Goal: Transaction & Acquisition: Purchase product/service

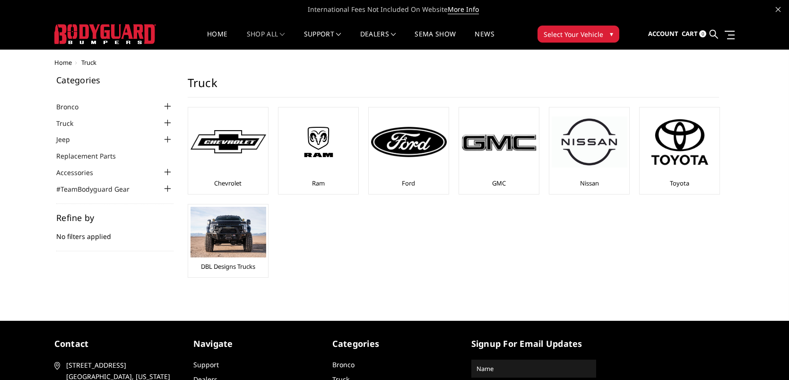
click at [558, 38] on span "Select Your Vehicle" at bounding box center [574, 34] width 60 height 10
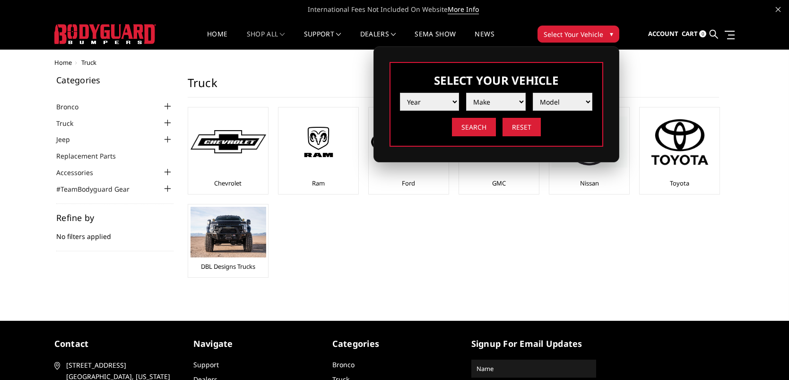
click at [463, 101] on li "Make" at bounding box center [492, 98] width 67 height 25
click at [455, 102] on select "Year [DATE] 2024 2023 2022 2021 2020 2019 2018 2017 2016 2015 2014 2013 2012 20…" at bounding box center [430, 102] width 60 height 18
select select "yr_2019"
click at [400, 93] on select "Year [DATE] 2024 2023 2022 2021 2020 2019 2018 2017 2016 2015 2014 2013 2012 20…" at bounding box center [430, 102] width 60 height 18
click at [508, 105] on select "Make Chevrolet Ford GMC Nissan Ram Toyota" at bounding box center [496, 102] width 60 height 18
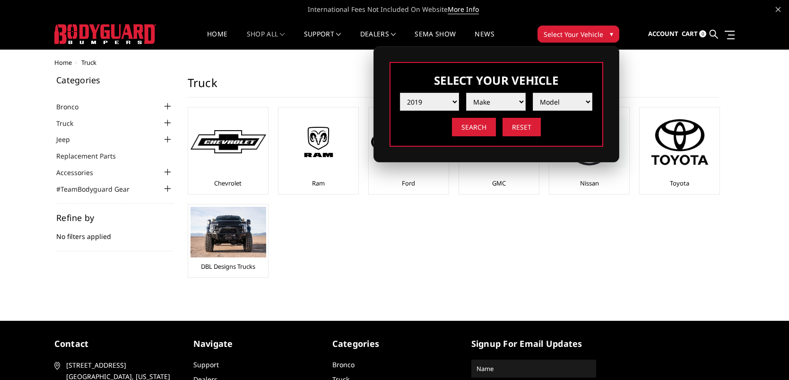
select select "mk_toyota"
click at [466, 93] on select "Make Chevrolet Ford GMC Nissan Ram Toyota" at bounding box center [496, 102] width 60 height 18
click at [564, 104] on select "Model Tacoma Tundra" at bounding box center [563, 102] width 60 height 18
select select "md_tacoma"
click at [533, 93] on select "Model Tacoma Tundra" at bounding box center [563, 102] width 60 height 18
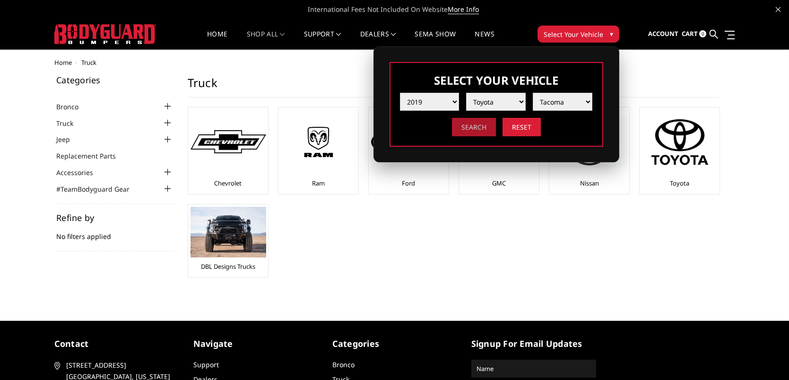
click at [475, 130] on input "Search" at bounding box center [474, 127] width 44 height 18
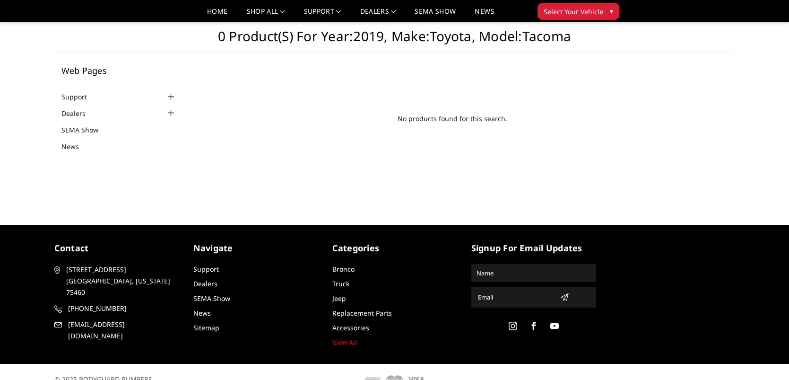
scroll to position [35, 0]
